Goal: Find specific page/section: Find specific page/section

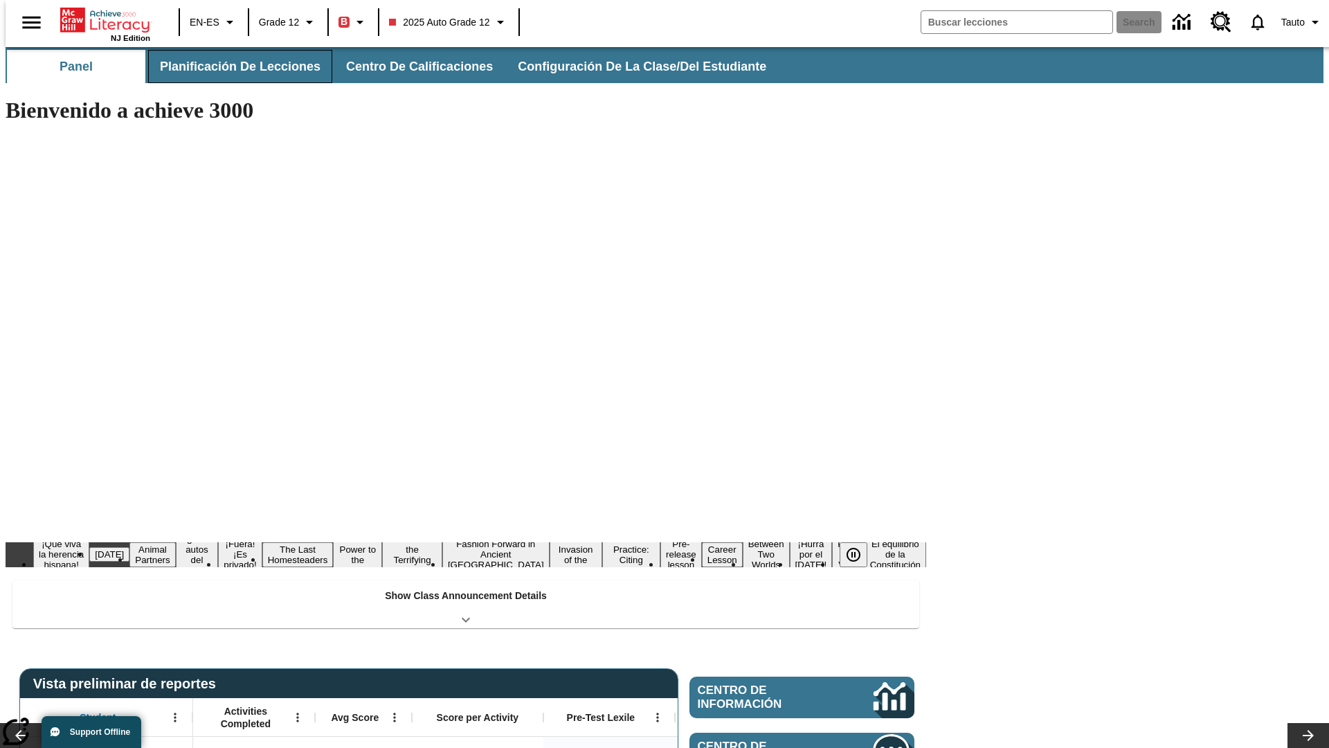
click at [232, 66] on span "Planificación de lecciones" at bounding box center [240, 67] width 161 height 16
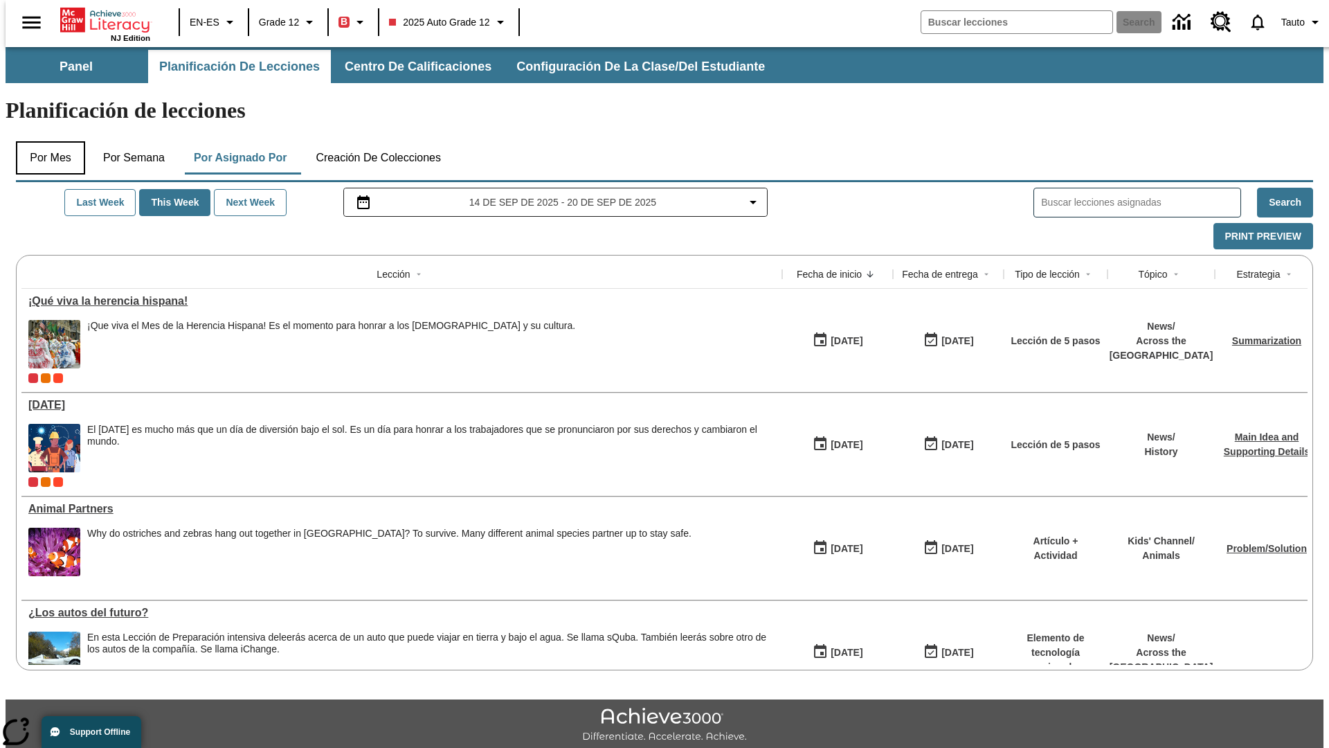
click at [45, 141] on button "Por mes" at bounding box center [50, 157] width 69 height 33
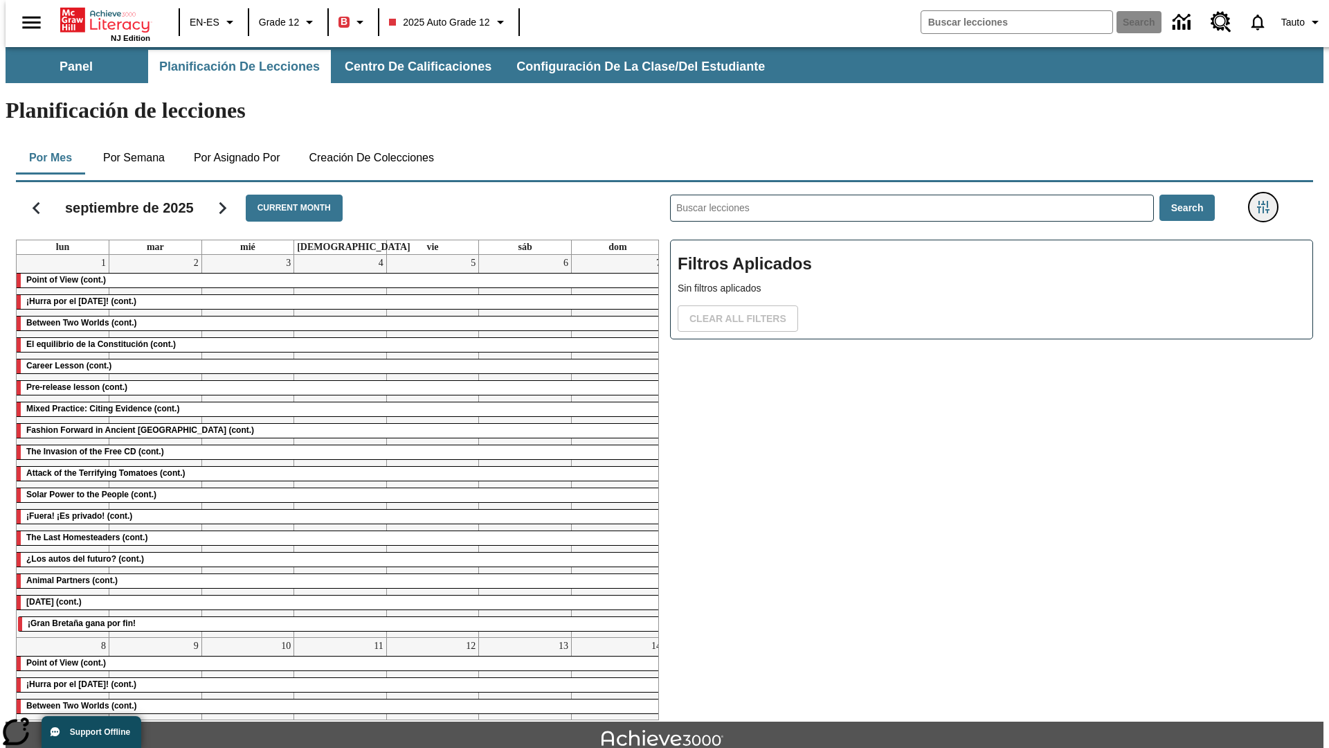
click at [1268, 201] on icon "Menú lateral de filtros" at bounding box center [1263, 207] width 12 height 12
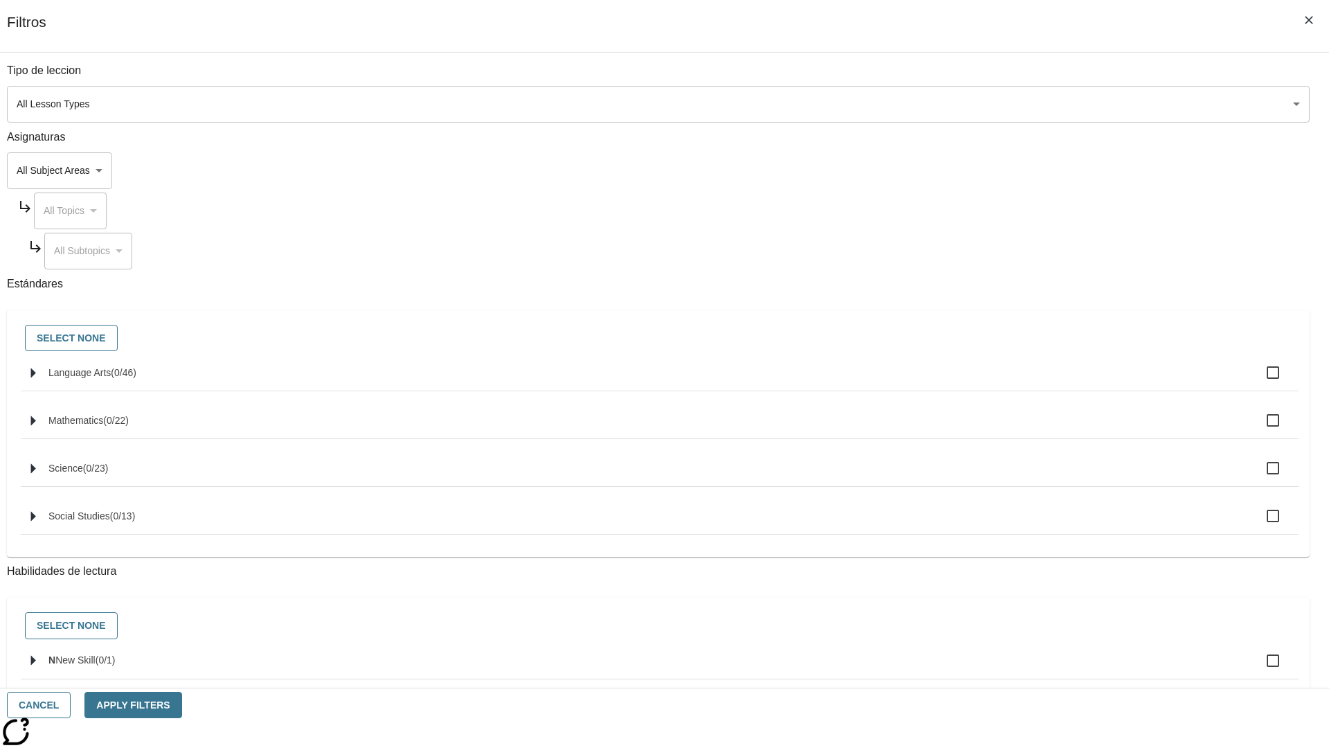
click at [997, 104] on body "Saltar al contenido principal NJ Edition EN-ES Grade 12 B 2025 Auto Grade 12 Se…" at bounding box center [665, 429] width 1318 height 764
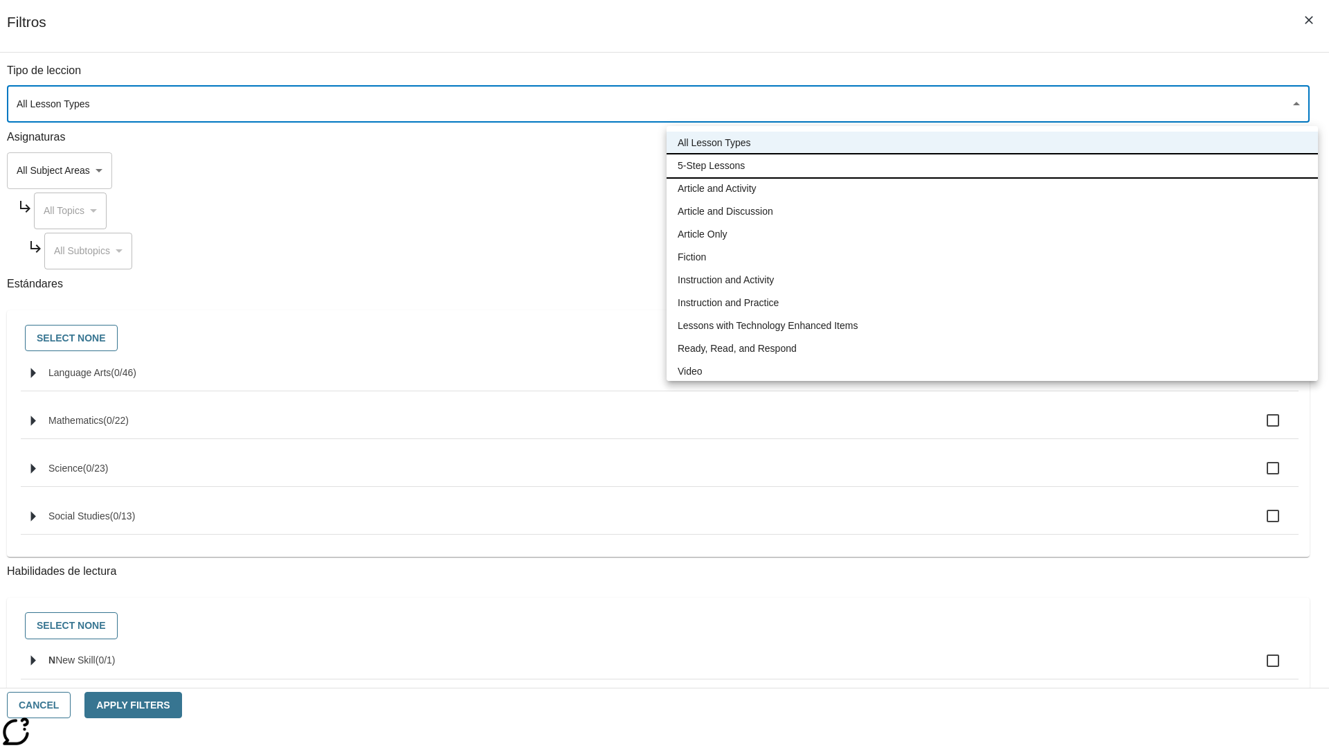
click at [992, 165] on li "5-Step Lessons" at bounding box center [993, 165] width 652 height 23
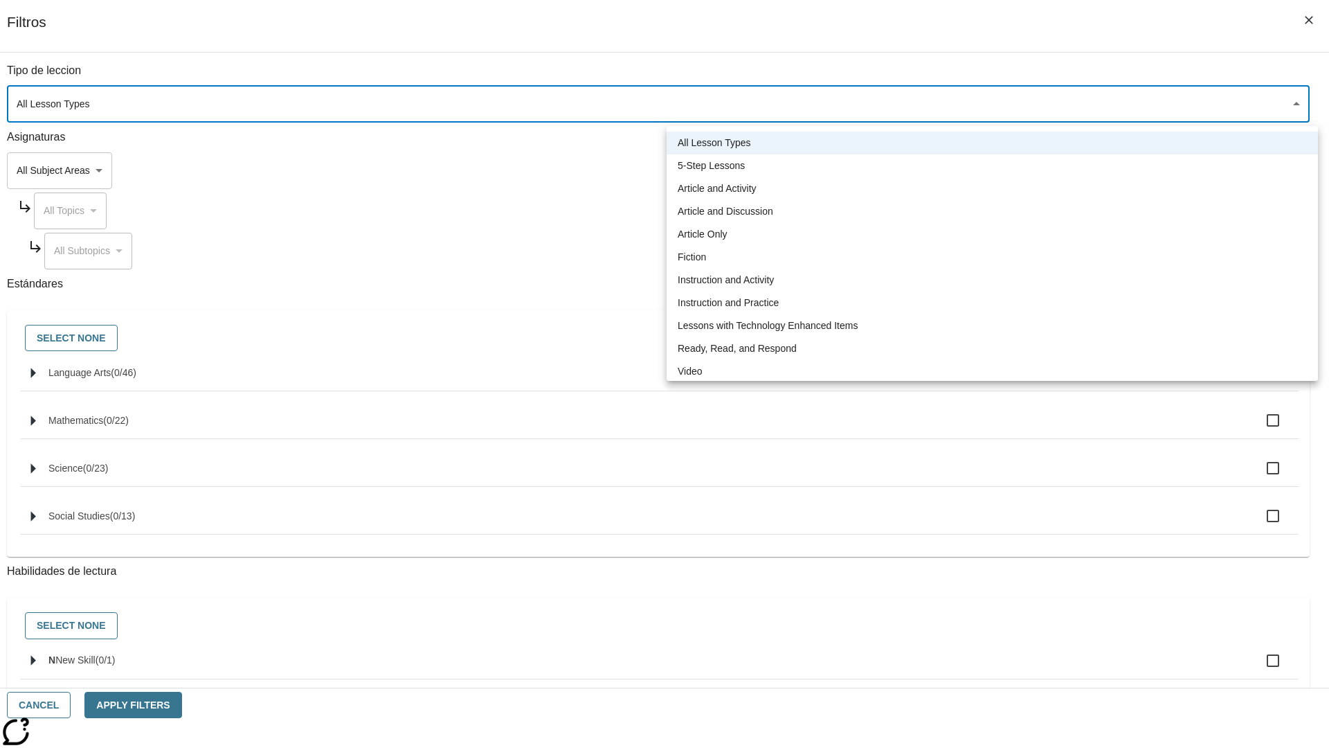
type input "1"
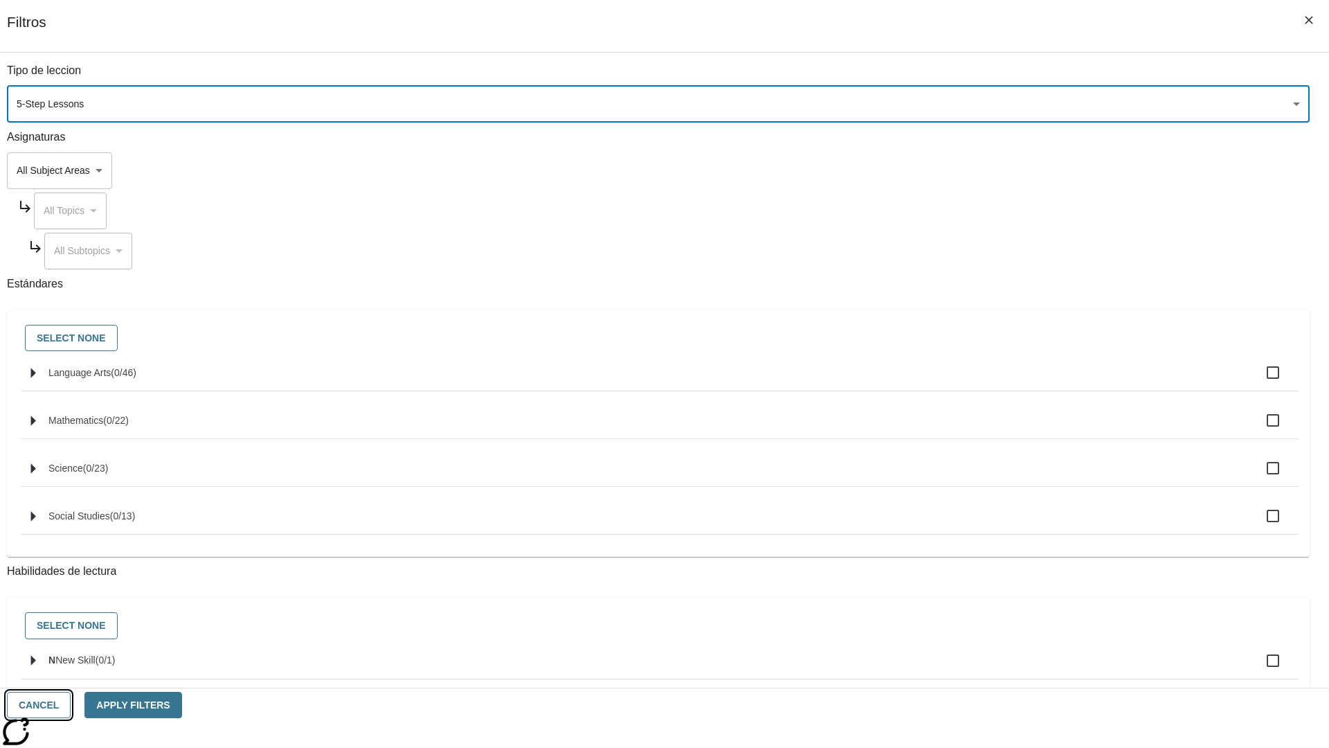
click at [71, 705] on button "Cancel" at bounding box center [39, 705] width 64 height 27
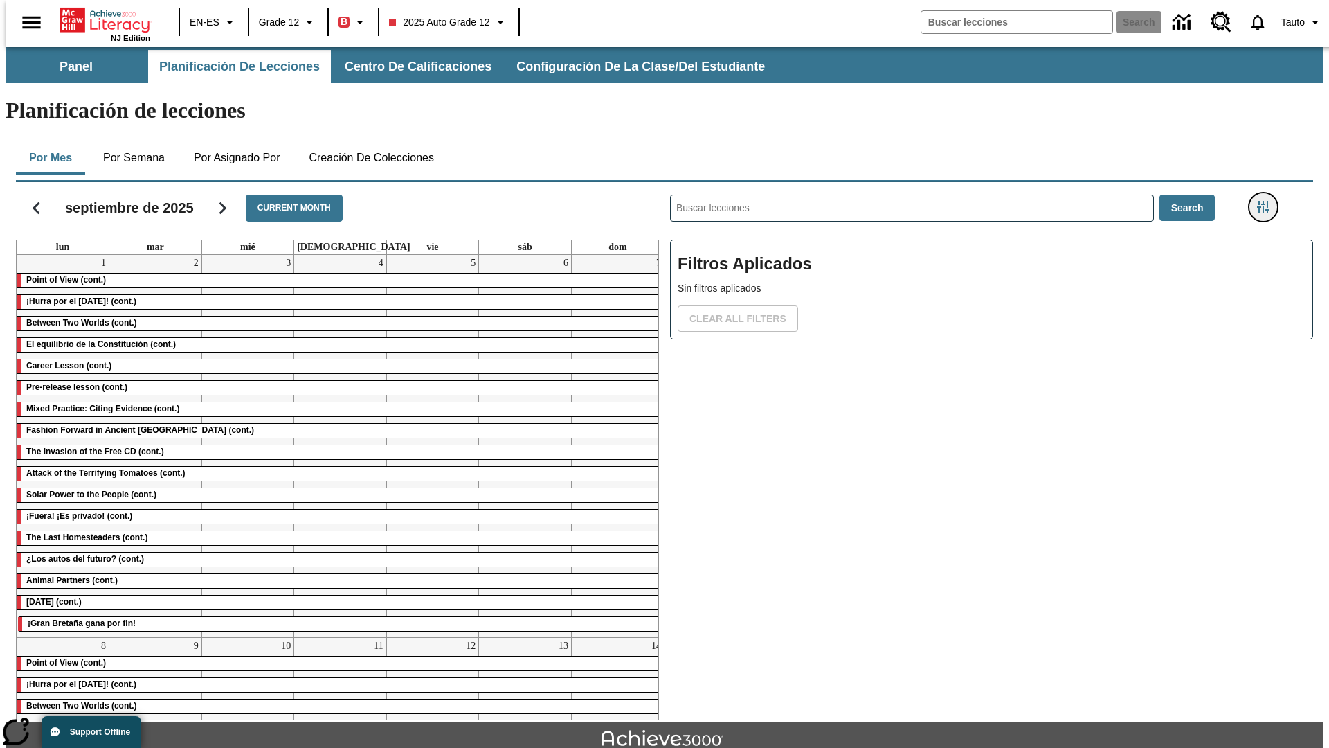
click at [1268, 201] on icon "Menú lateral de filtros" at bounding box center [1263, 207] width 12 height 12
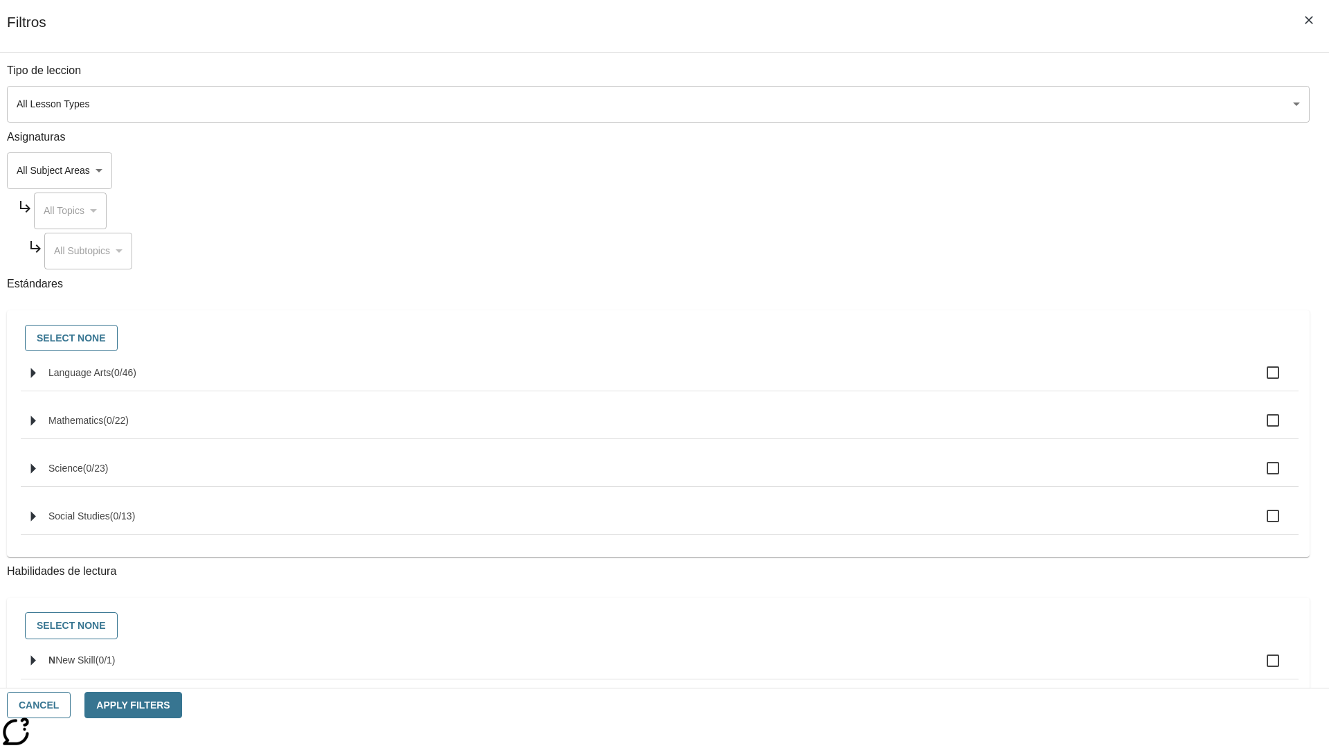
click at [997, 104] on body "Saltar al contenido principal NJ Edition EN-ES Grade 12 B 2025 Auto Grade 12 Se…" at bounding box center [665, 429] width 1318 height 764
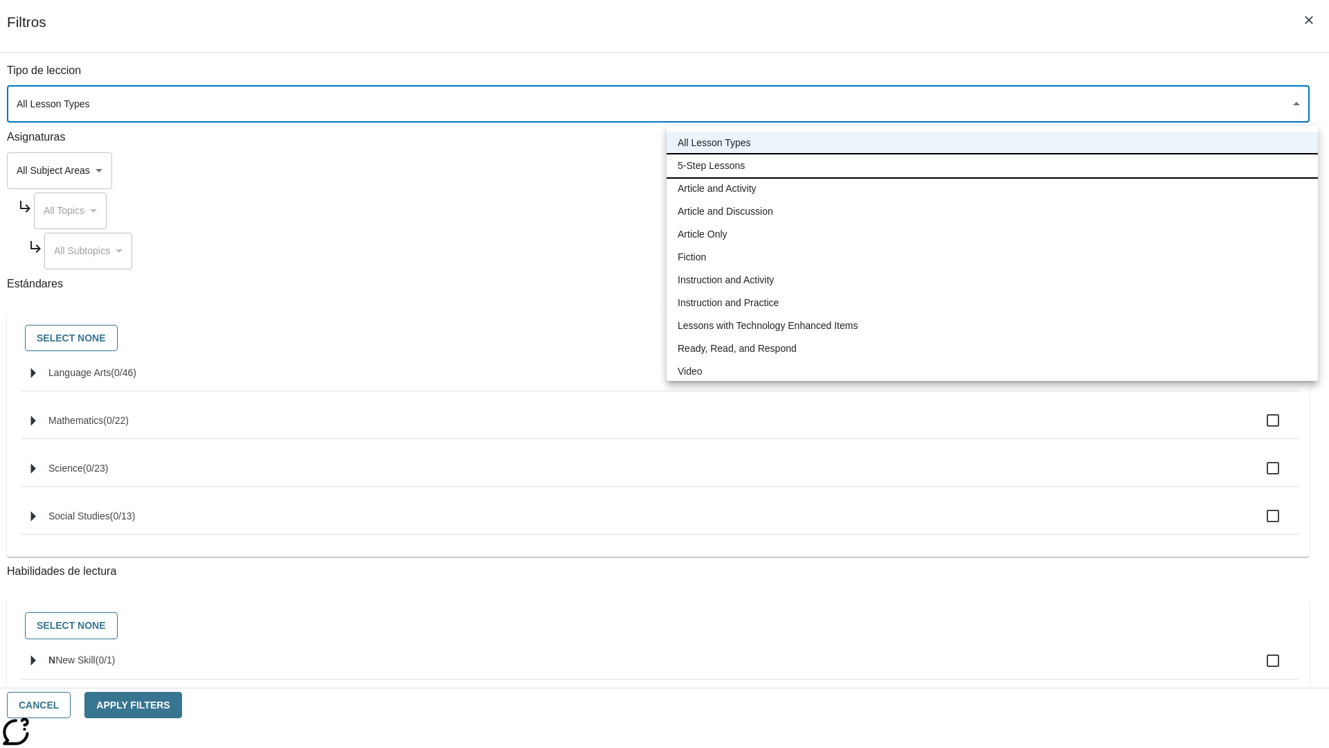
click at [992, 165] on li "5-Step Lessons" at bounding box center [993, 165] width 652 height 23
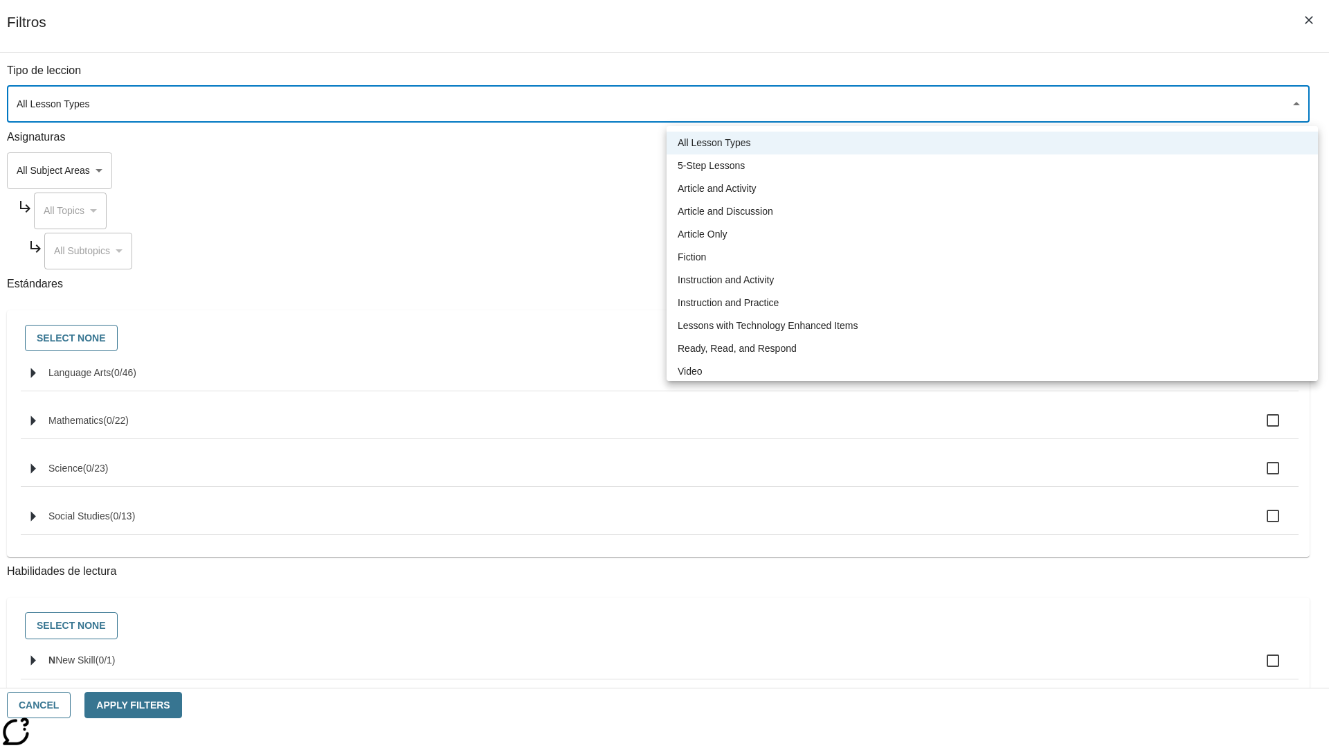
type input "1"
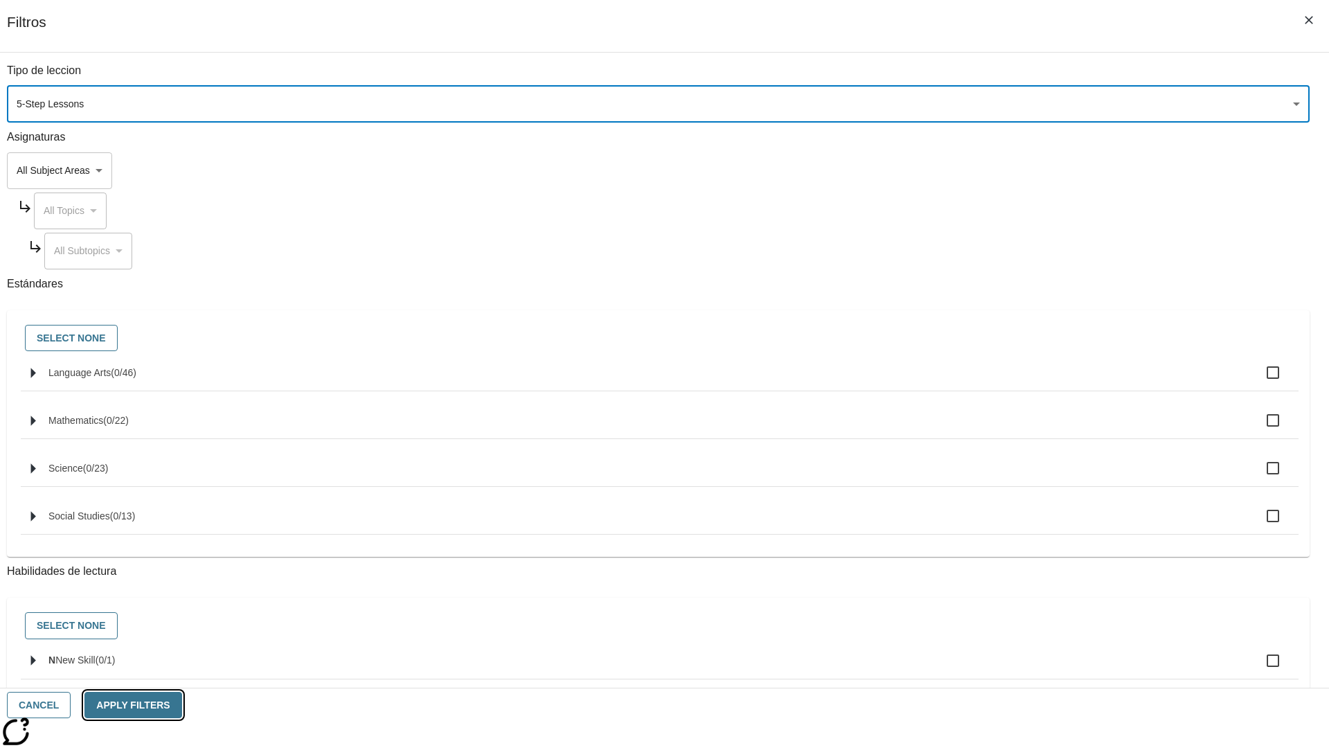
click at [181, 705] on button "Apply Filters" at bounding box center [132, 705] width 97 height 27
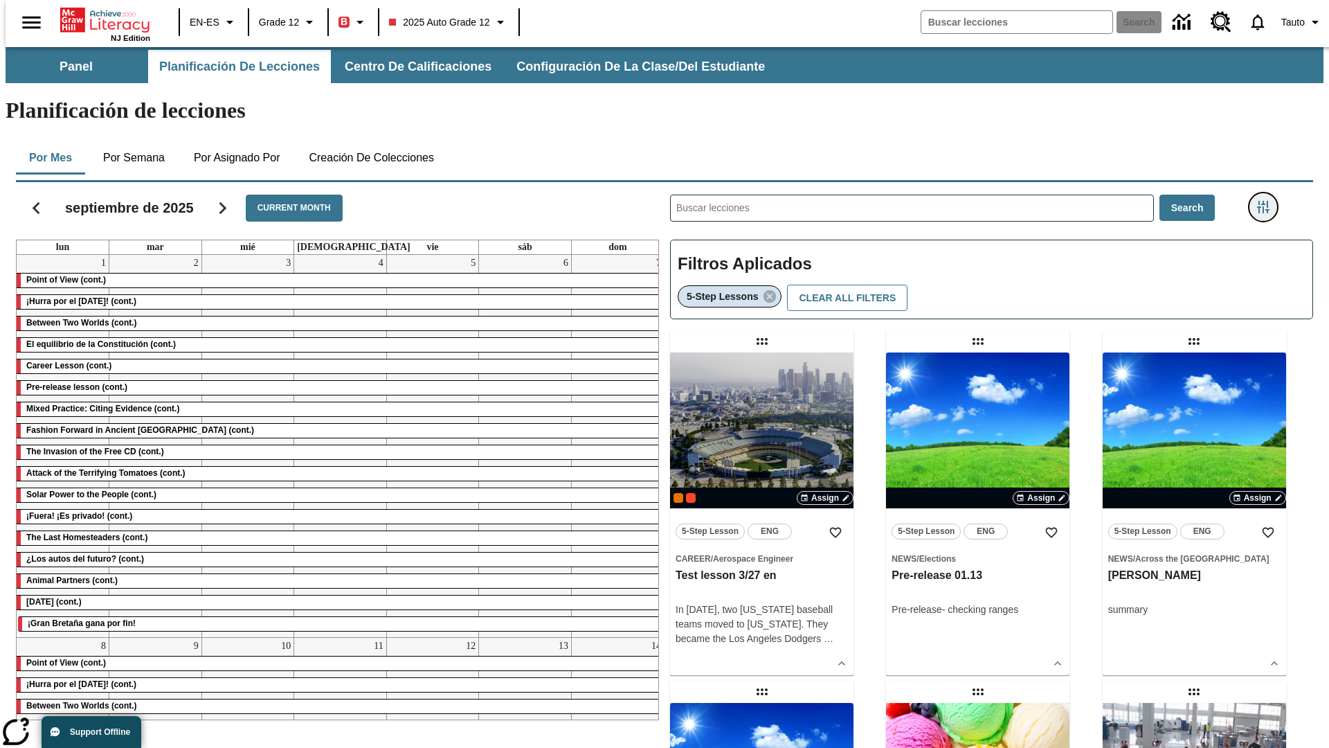
click at [1268, 201] on icon "Menú lateral de filtros" at bounding box center [1263, 207] width 12 height 12
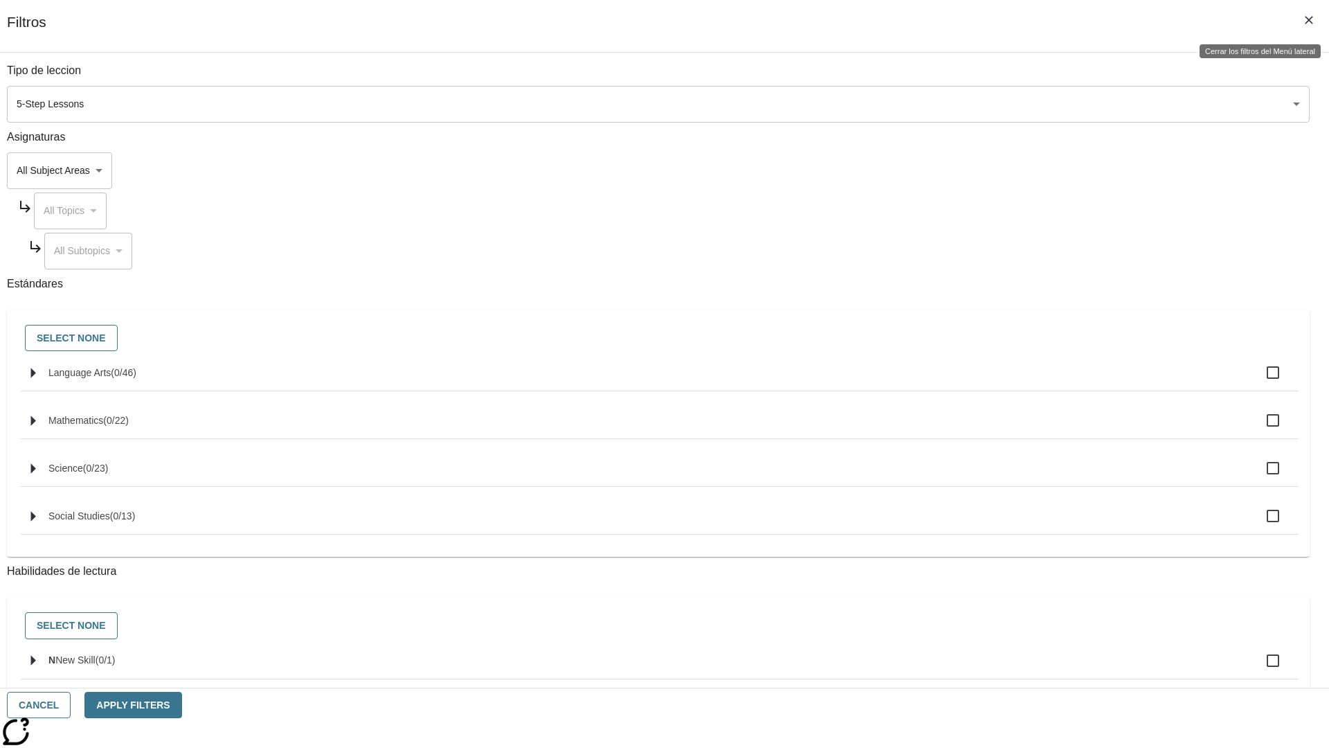
click at [1309, 20] on icon "Cerrar los filtros del Menú lateral" at bounding box center [1309, 20] width 8 height 8
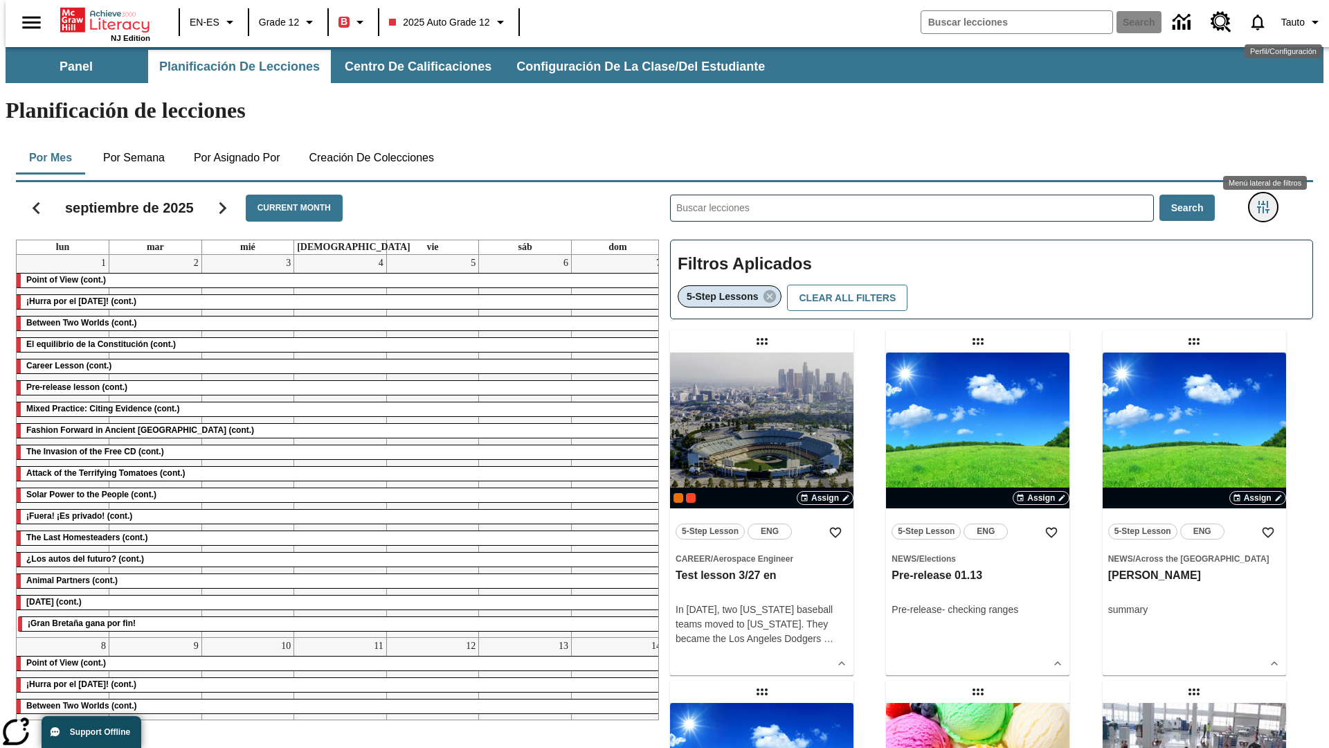
click at [1268, 201] on icon "Menú lateral de filtros" at bounding box center [1263, 207] width 12 height 12
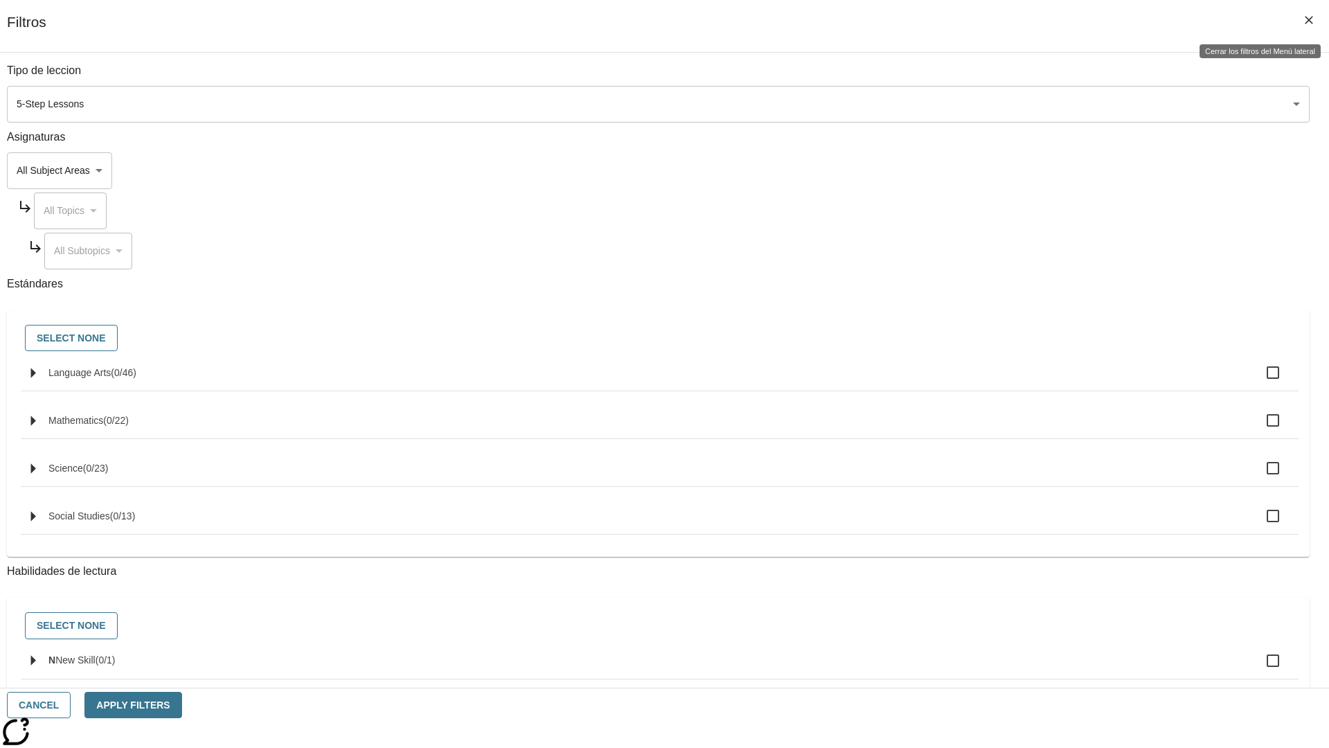
click at [1309, 20] on icon "Cerrar los filtros del Menú lateral" at bounding box center [1309, 20] width 8 height 8
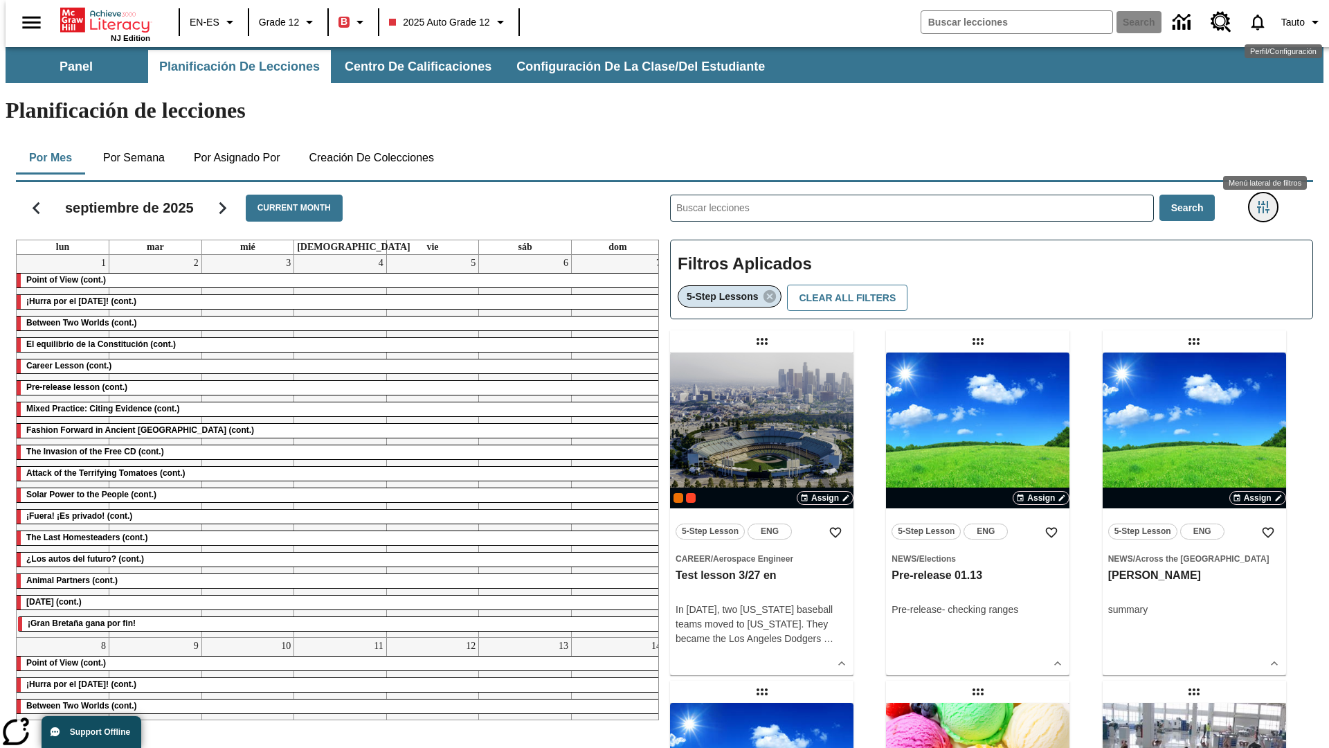
click at [1268, 201] on icon "Menú lateral de filtros" at bounding box center [1263, 207] width 12 height 12
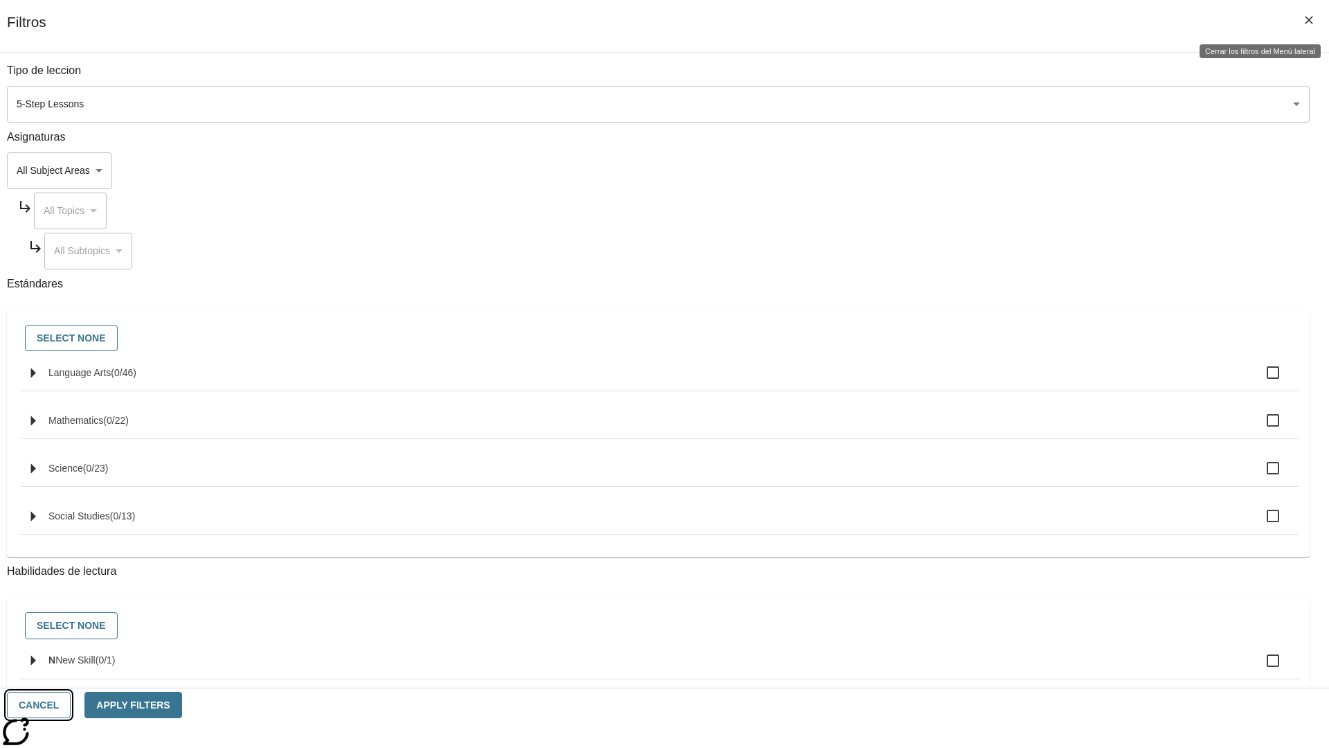
click at [71, 705] on button "Cancel" at bounding box center [39, 705] width 64 height 27
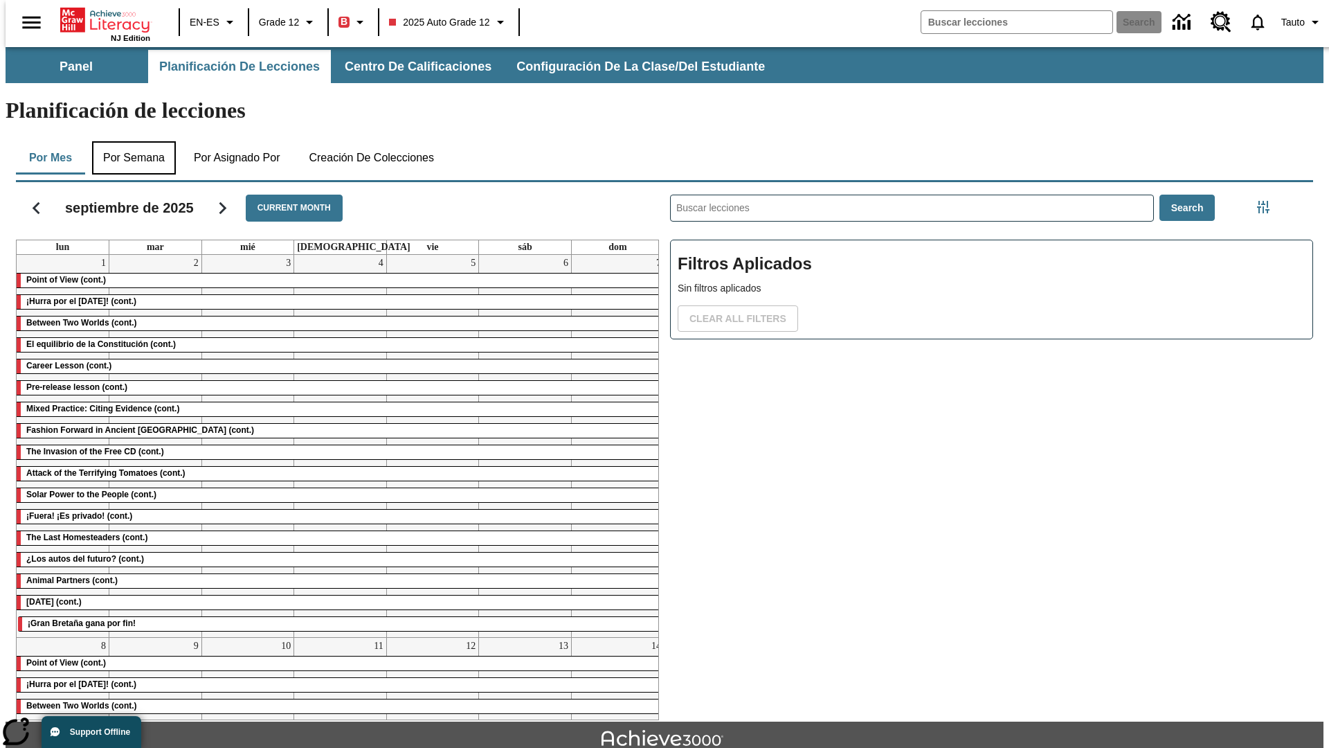
click at [129, 141] on button "Por semana" at bounding box center [134, 157] width 84 height 33
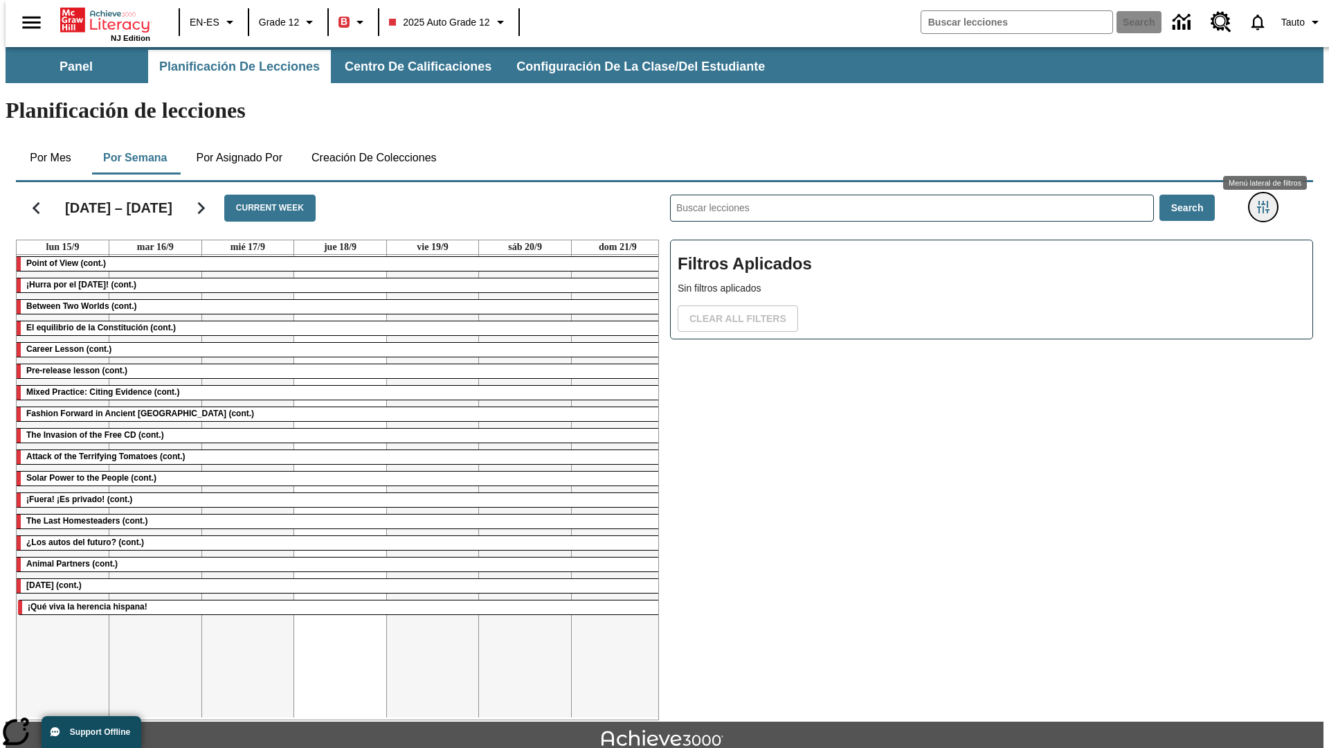
click at [1268, 201] on icon "Menú lateral de filtros" at bounding box center [1263, 207] width 12 height 12
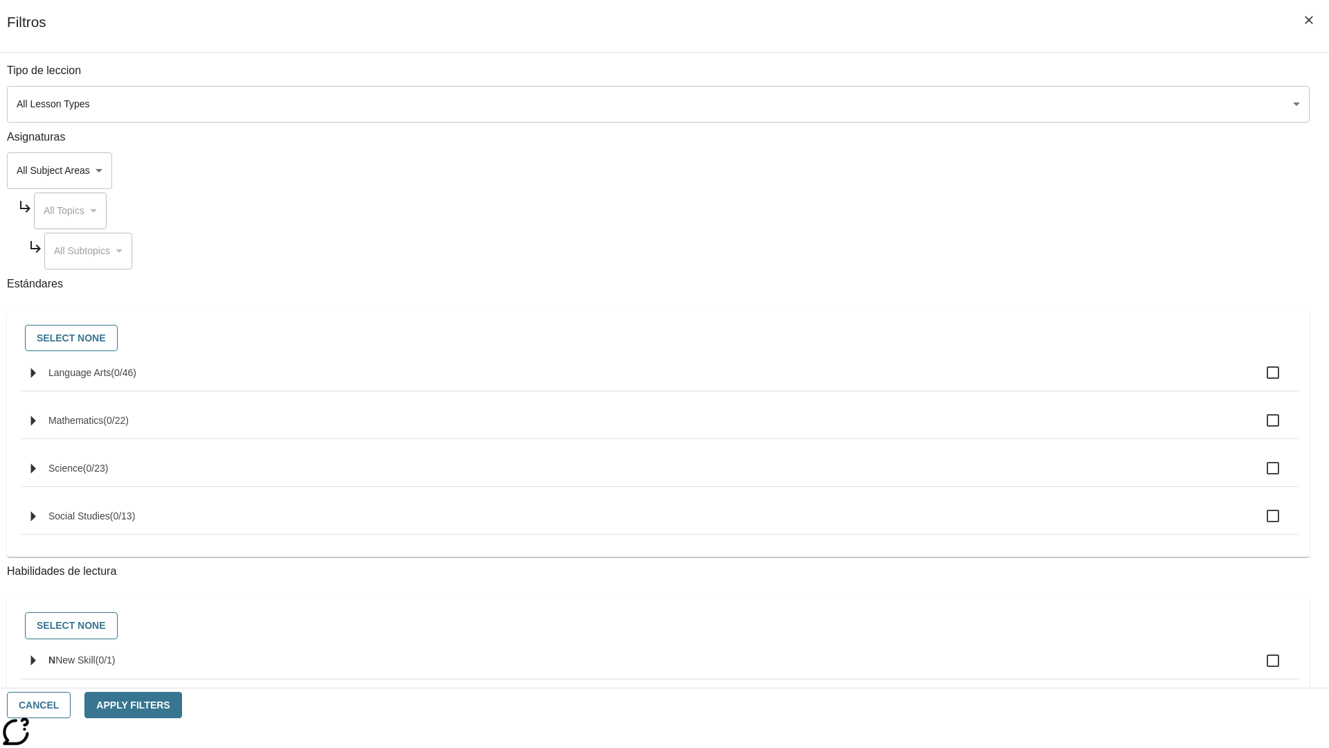
click at [997, 104] on body "Saltar al contenido principal NJ Edition EN-ES Grade 12 B 2025 Auto Grade 12 Se…" at bounding box center [665, 429] width 1318 height 764
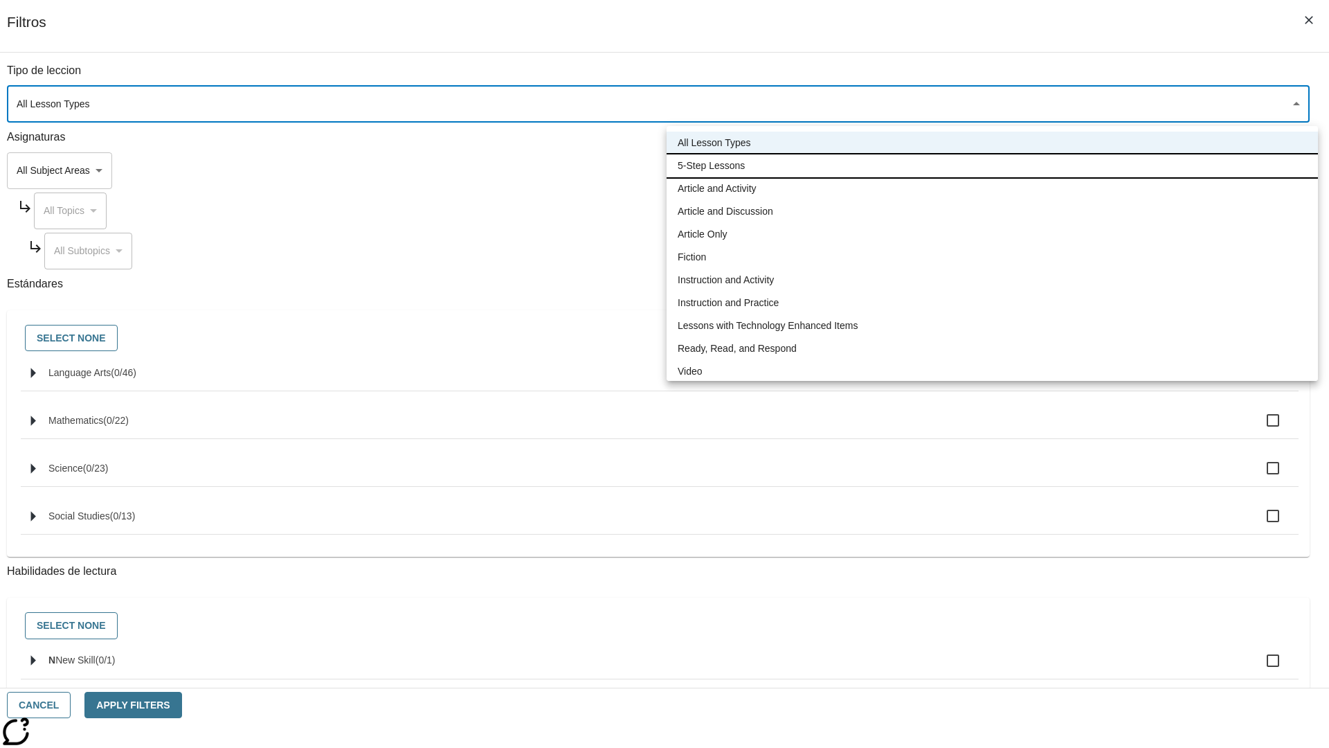
click at [992, 165] on li "5-Step Lessons" at bounding box center [993, 165] width 652 height 23
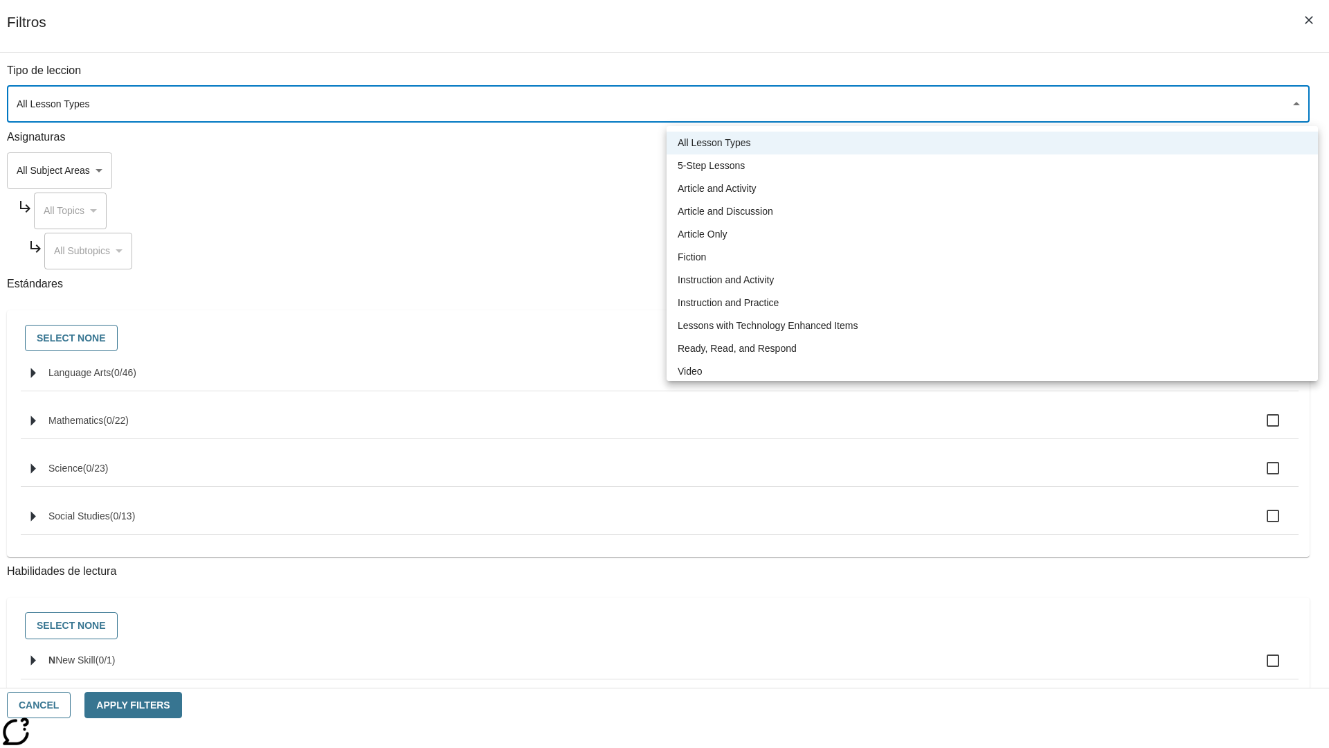
type input "1"
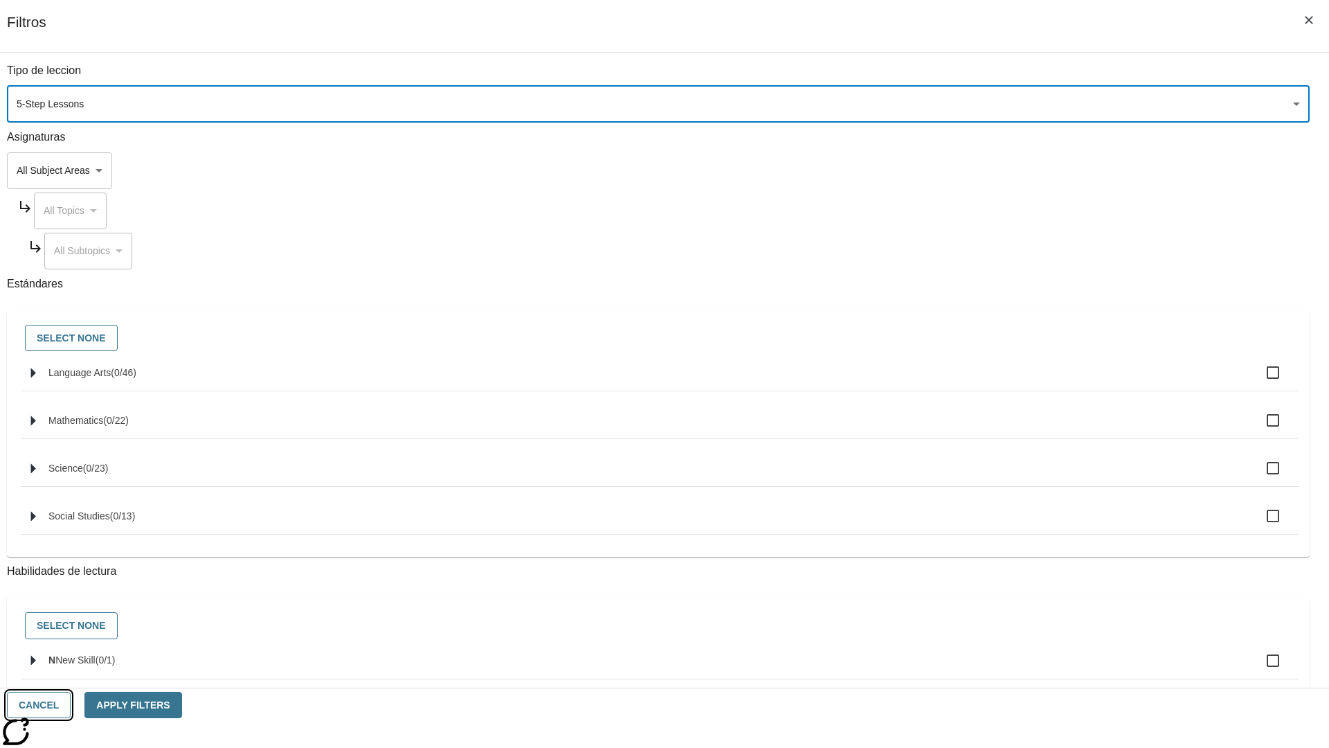
click at [71, 705] on button "Cancel" at bounding box center [39, 705] width 64 height 27
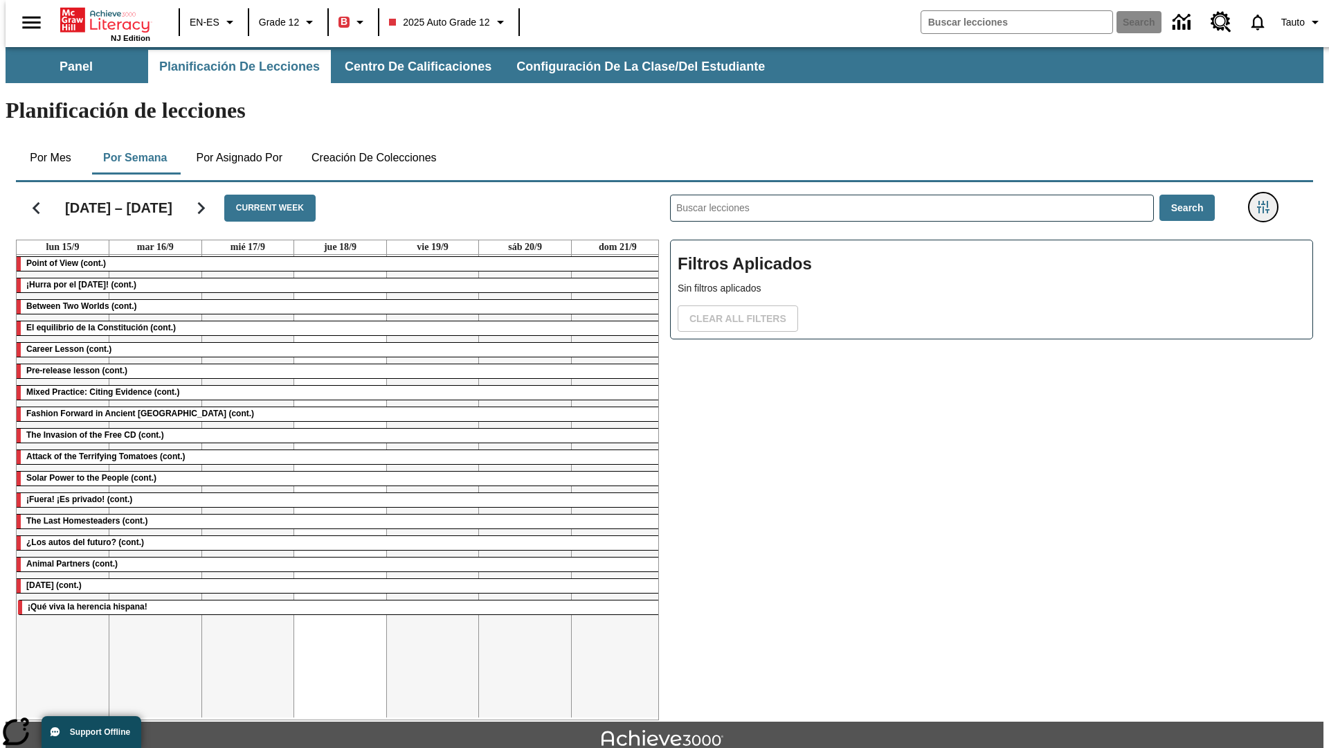
click at [1268, 201] on icon "Menú lateral de filtros" at bounding box center [1263, 207] width 12 height 12
